Goal: Task Accomplishment & Management: Use online tool/utility

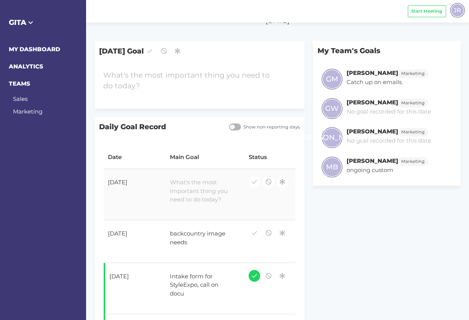
scroll to position [42, 0]
click at [253, 229] on icon "button" at bounding box center [254, 232] width 7 height 10
click at [194, 76] on div at bounding box center [191, 80] width 184 height 30
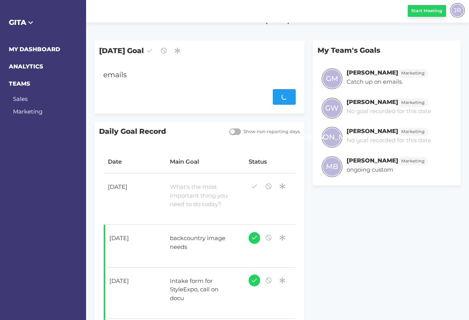
click at [422, 14] on button "Start Meeting" at bounding box center [427, 11] width 38 height 12
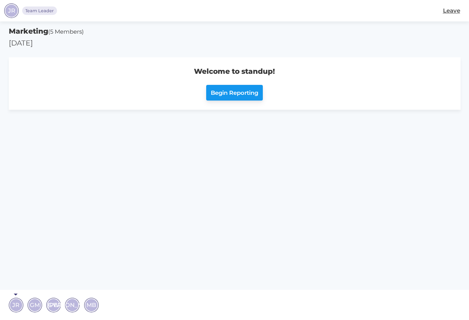
click at [233, 89] on span "Begin Reporting" at bounding box center [234, 93] width 47 height 9
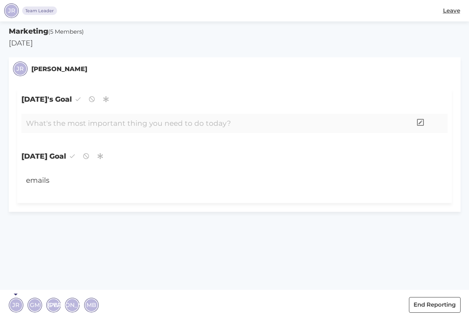
click at [74, 122] on div at bounding box center [216, 124] width 391 height 20
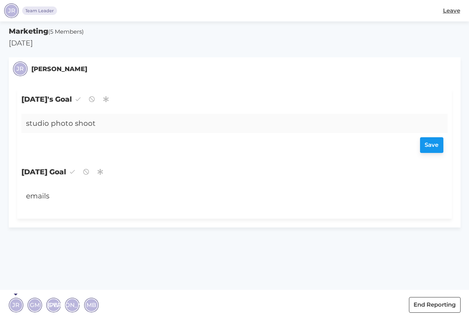
click at [429, 144] on div "Save" at bounding box center [234, 146] width 417 height 16
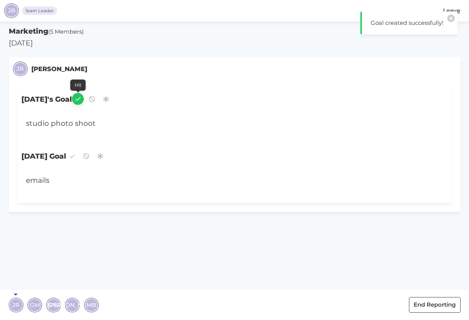
click at [81, 103] on icon "button" at bounding box center [78, 99] width 7 height 10
click at [76, 159] on icon "button" at bounding box center [72, 156] width 7 height 10
click at [49, 184] on div "emails" at bounding box center [216, 181] width 391 height 20
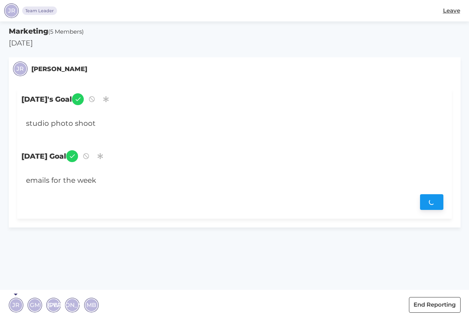
click at [426, 205] on div "Save" at bounding box center [234, 203] width 417 height 16
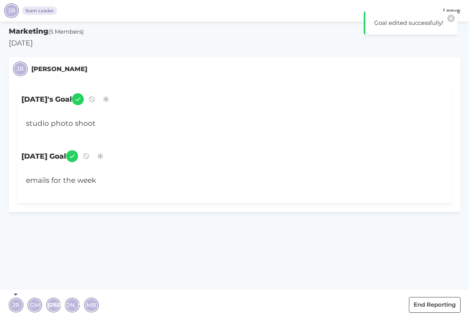
click at [32, 301] on span "GM" at bounding box center [35, 305] width 10 height 9
click at [57, 304] on span "GW" at bounding box center [58, 305] width 11 height 9
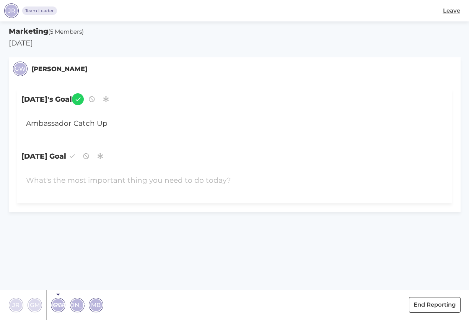
click at [75, 309] on span "[PERSON_NAME]" at bounding box center [77, 305] width 50 height 9
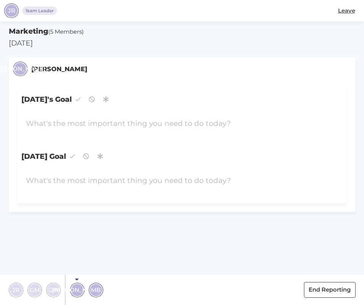
click at [98, 289] on span "MB" at bounding box center [96, 289] width 10 height 9
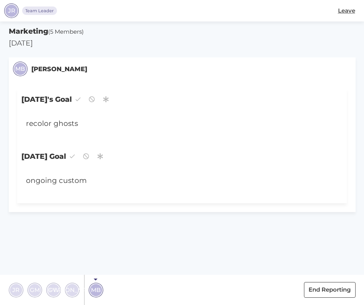
click at [101, 229] on section "Marketing (5 Members) [DATE] MB [PERSON_NAME] [DATE]'s Goal recolor ghosts [DAT…" at bounding box center [182, 162] width 364 height 283
